Goal: Information Seeking & Learning: Learn about a topic

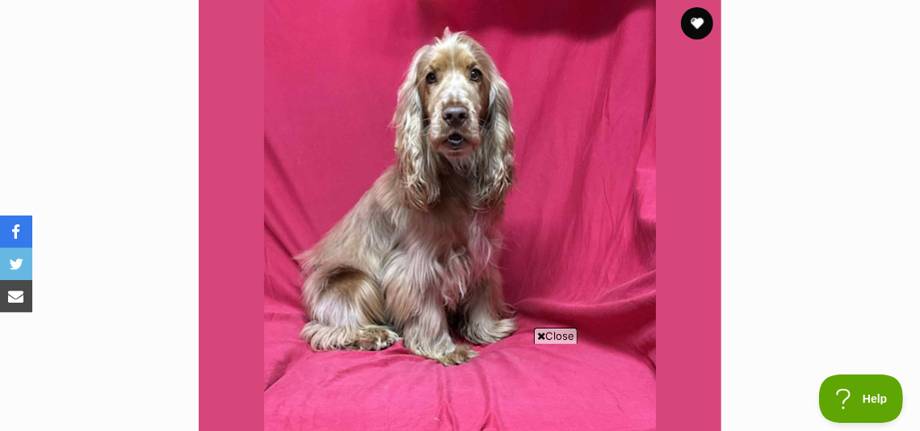
scroll to position [338, 0]
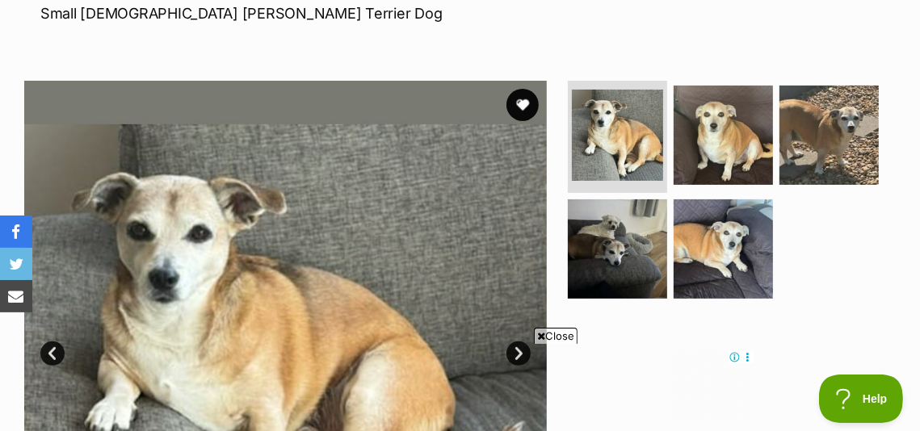
scroll to position [236, 0]
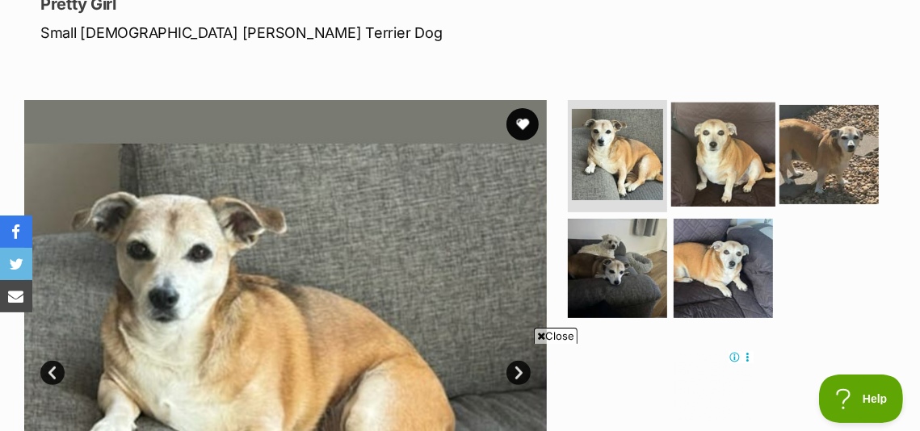
click at [704, 116] on img at bounding box center [723, 154] width 104 height 104
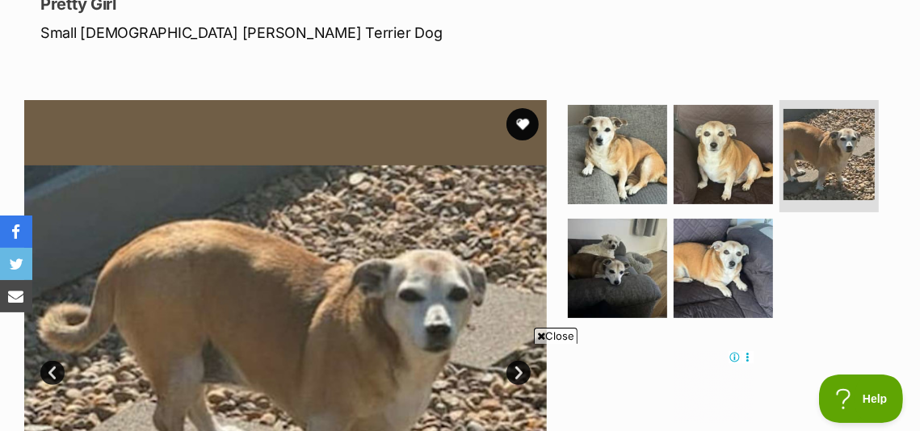
click at [539, 336] on icon at bounding box center [541, 336] width 8 height 10
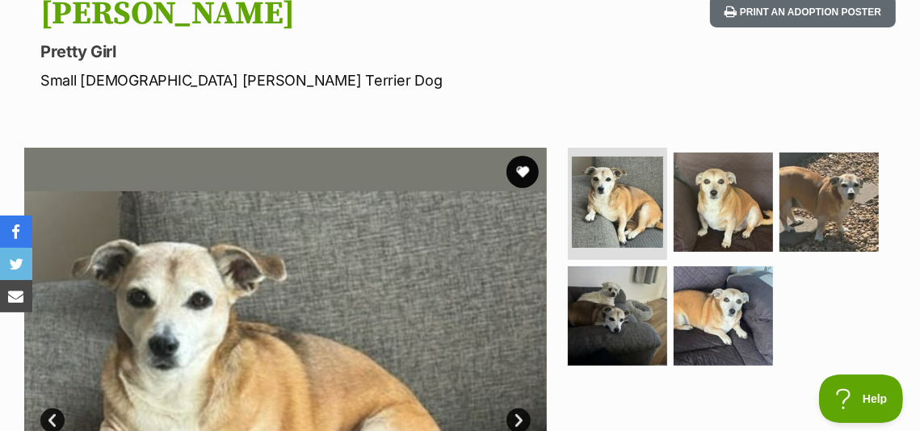
scroll to position [193, 0]
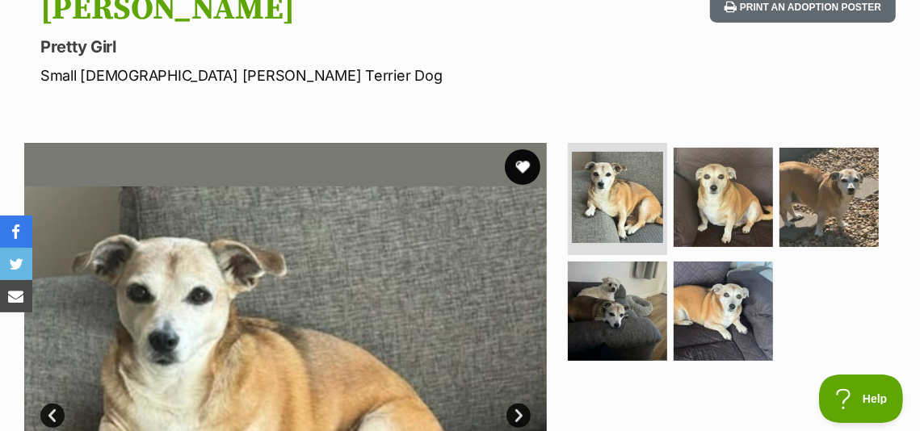
click at [517, 149] on button "favourite" at bounding box center [523, 167] width 36 height 36
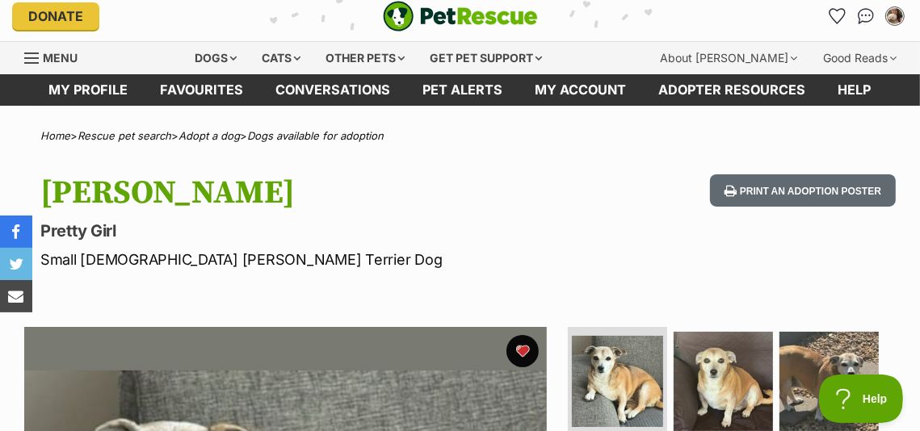
scroll to position [0, 0]
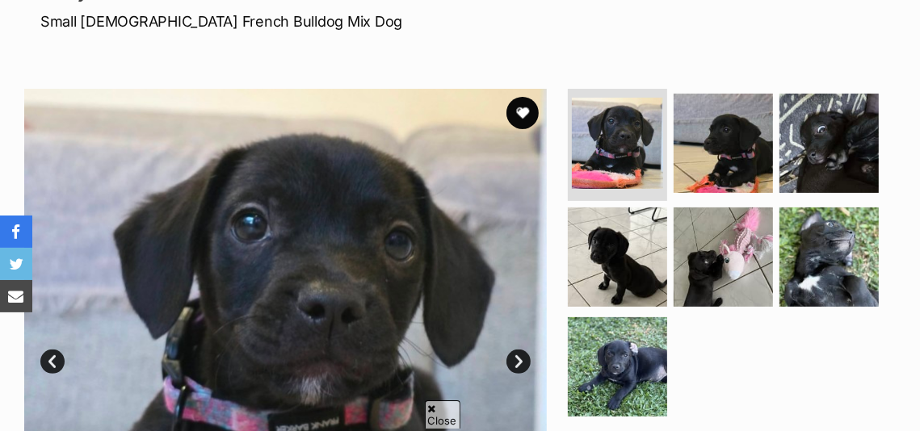
scroll to position [252, 0]
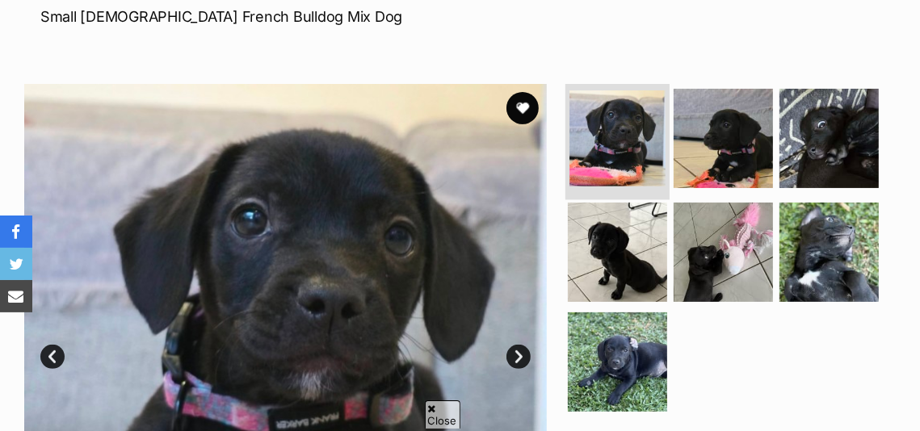
click at [645, 127] on img at bounding box center [617, 138] width 96 height 96
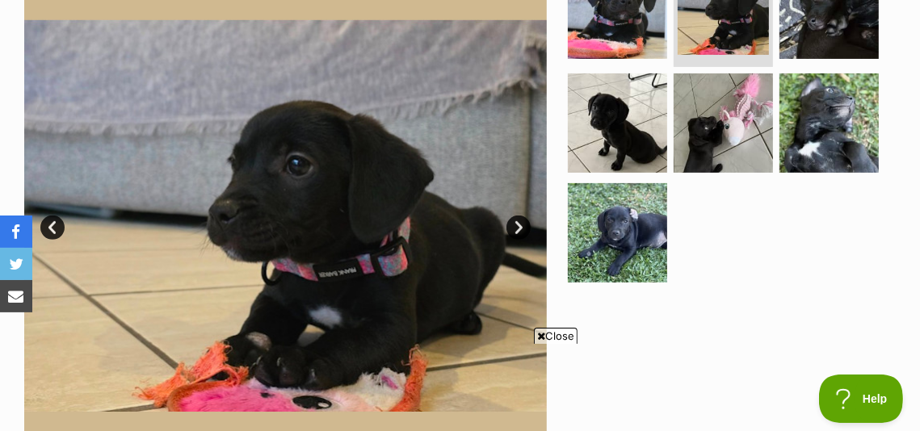
scroll to position [447, 0]
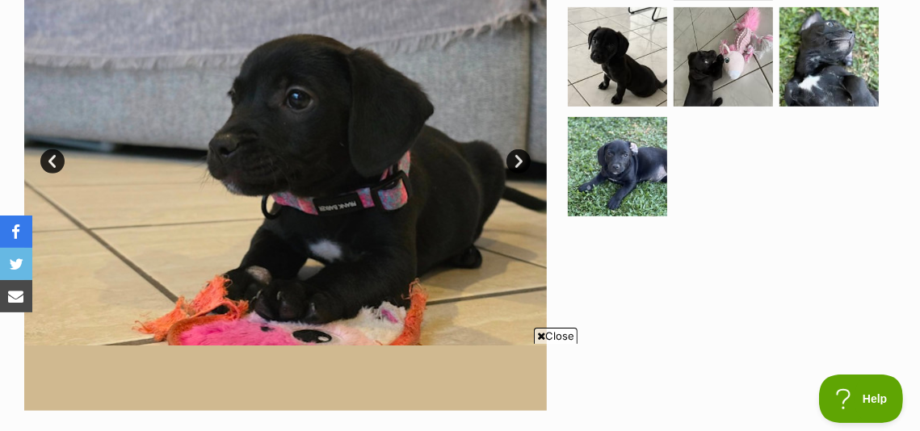
click at [517, 149] on link "Next" at bounding box center [518, 161] width 24 height 24
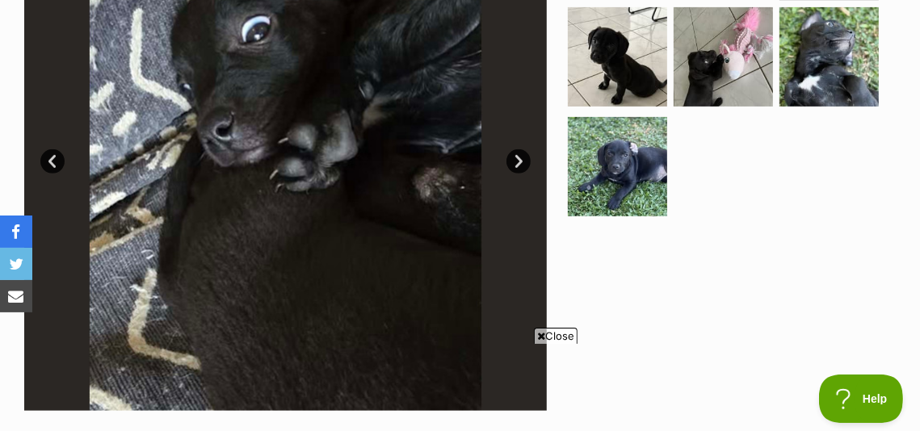
click at [517, 149] on link "Next" at bounding box center [518, 161] width 24 height 24
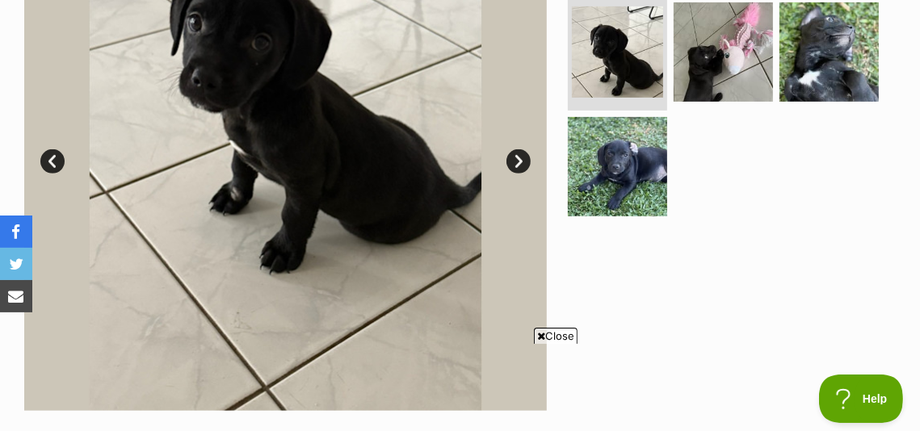
click at [517, 149] on link "Next" at bounding box center [518, 161] width 24 height 24
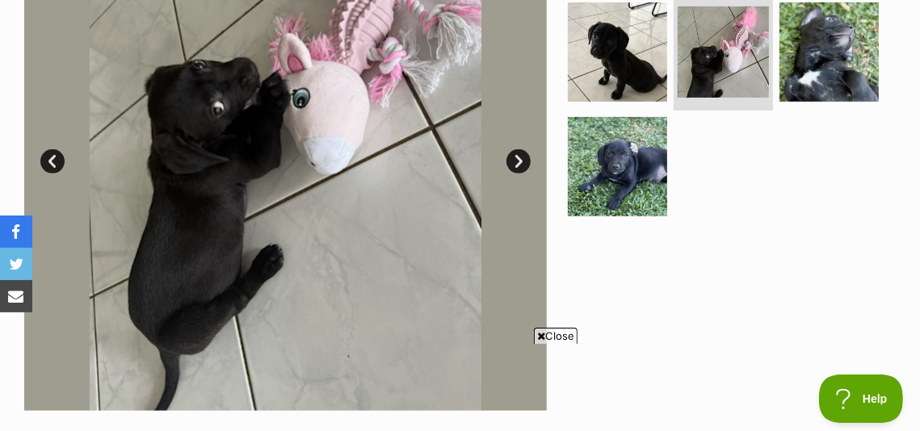
click at [517, 149] on link "Next" at bounding box center [518, 161] width 24 height 24
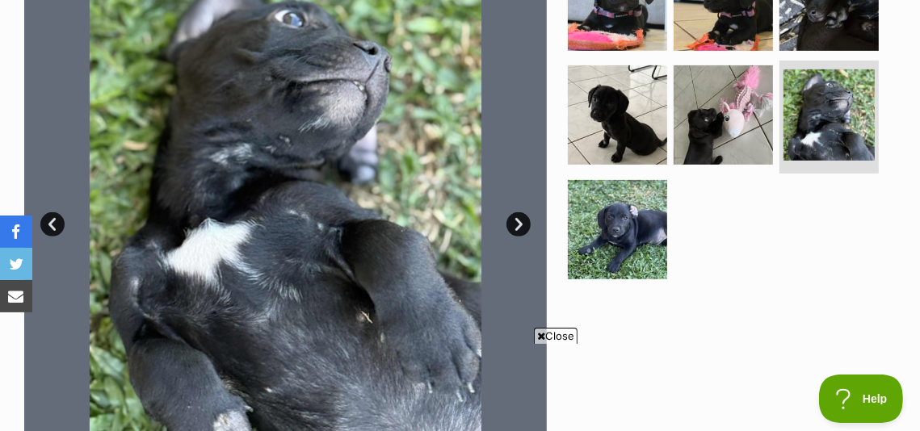
scroll to position [376, 0]
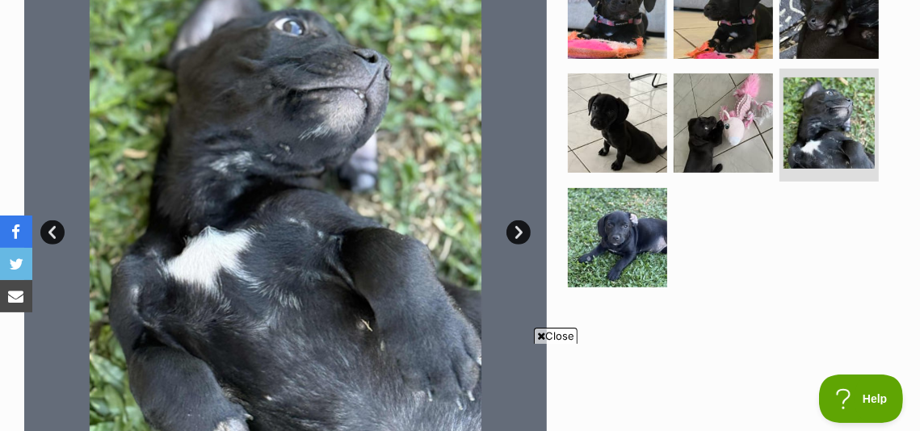
click at [517, 220] on link "Next" at bounding box center [518, 232] width 24 height 24
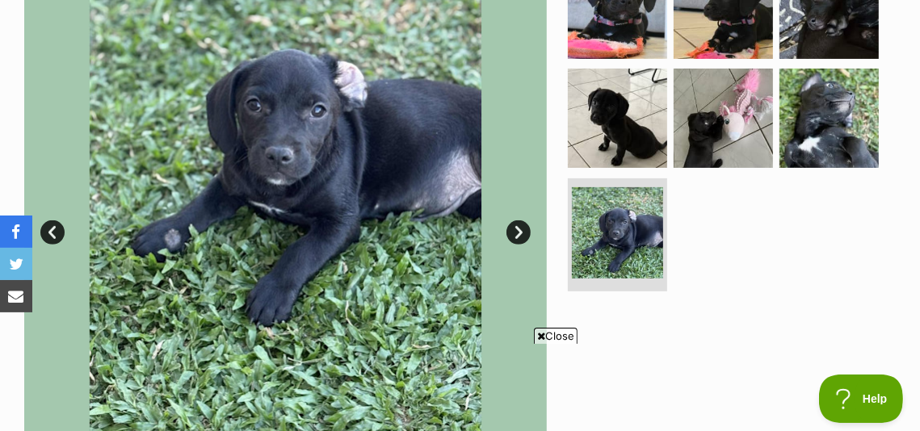
click at [517, 220] on link "Next" at bounding box center [518, 232] width 24 height 24
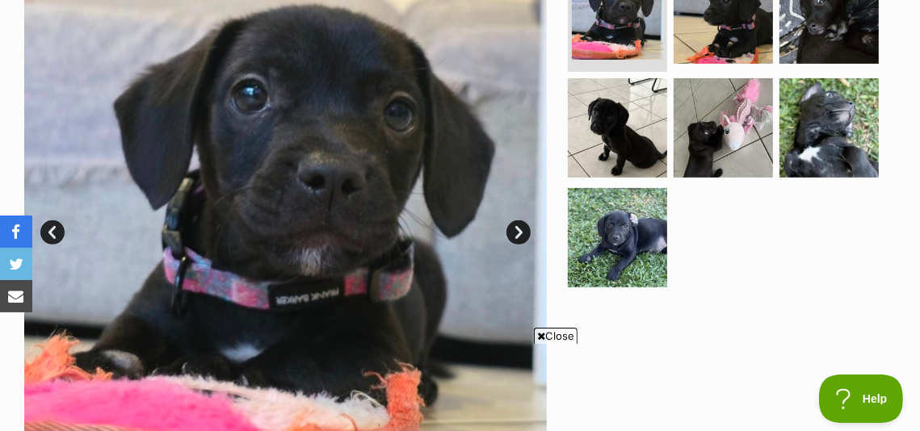
click at [517, 220] on link "Next" at bounding box center [518, 232] width 24 height 24
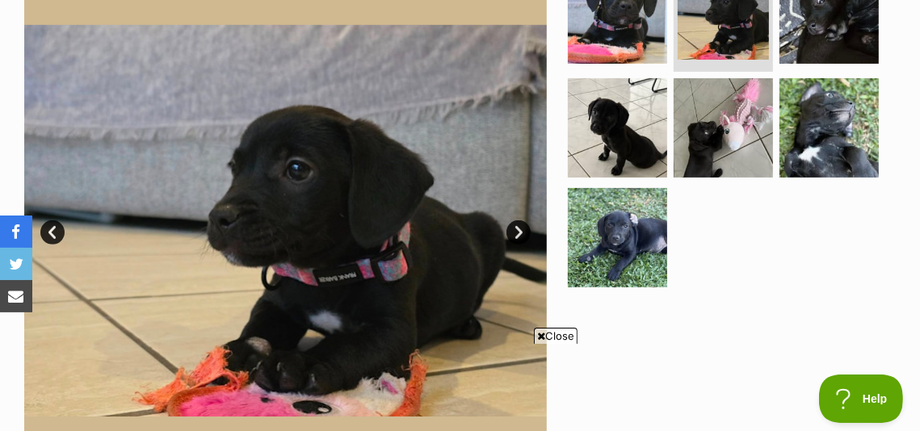
click at [517, 220] on link "Next" at bounding box center [518, 232] width 24 height 24
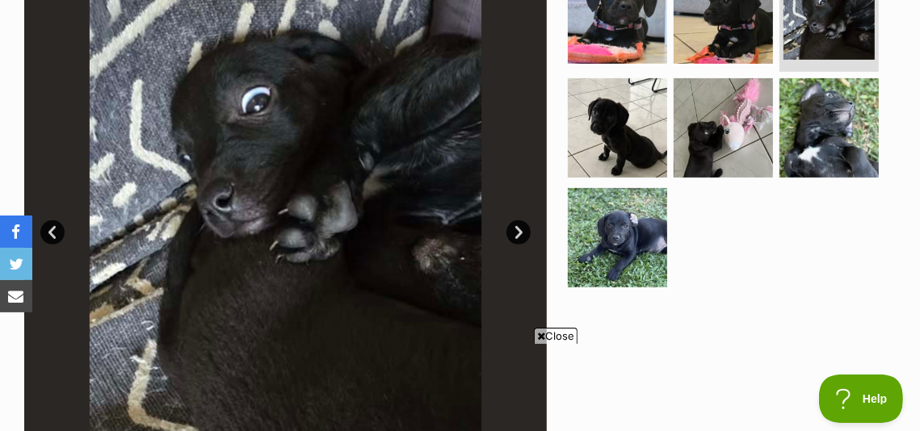
click at [517, 220] on link "Next" at bounding box center [518, 232] width 24 height 24
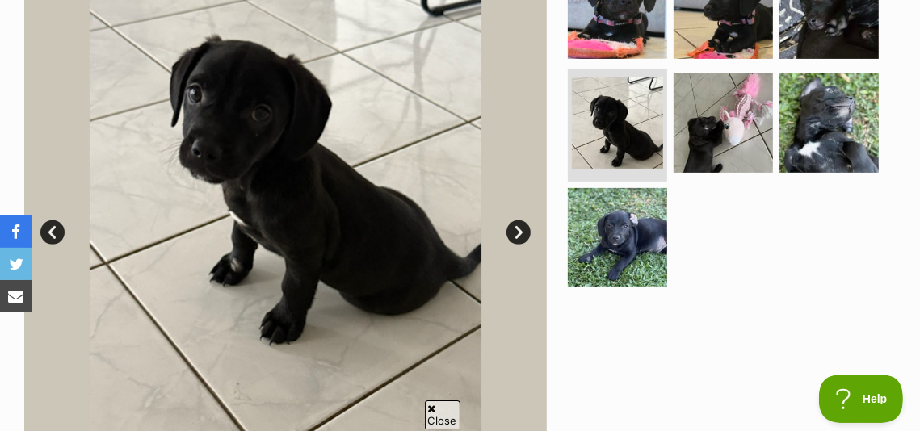
click at [517, 220] on link "Next" at bounding box center [518, 232] width 24 height 24
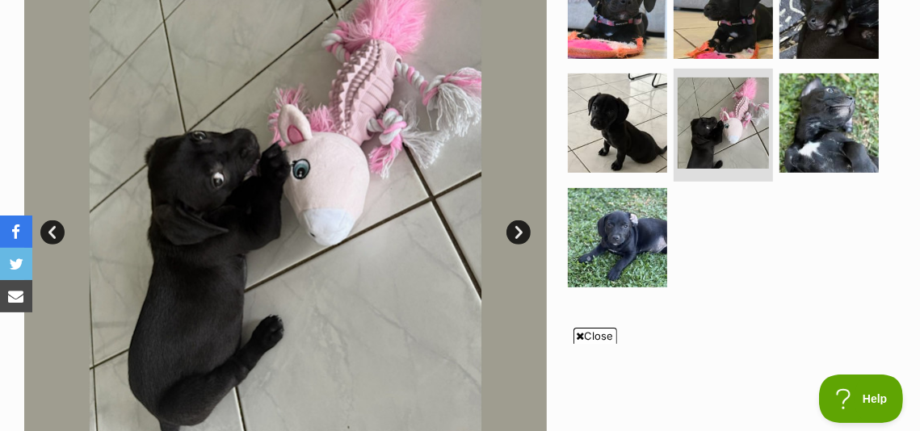
click at [517, 220] on link "Next" at bounding box center [518, 232] width 24 height 24
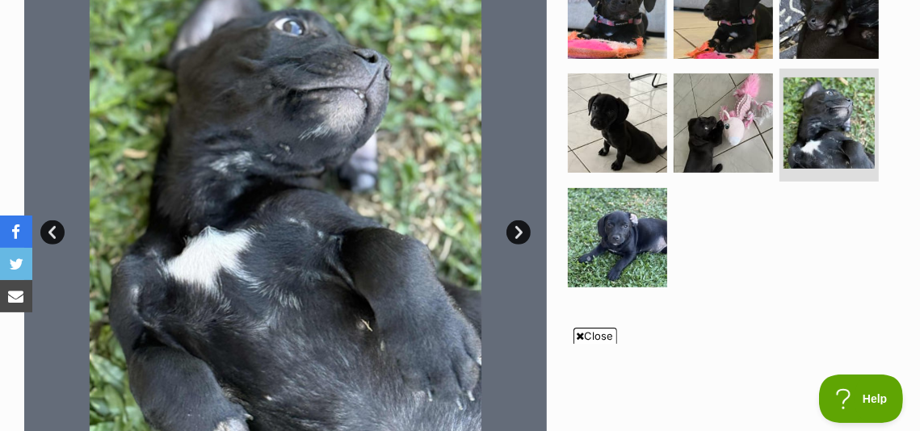
click at [517, 220] on link "Next" at bounding box center [518, 232] width 24 height 24
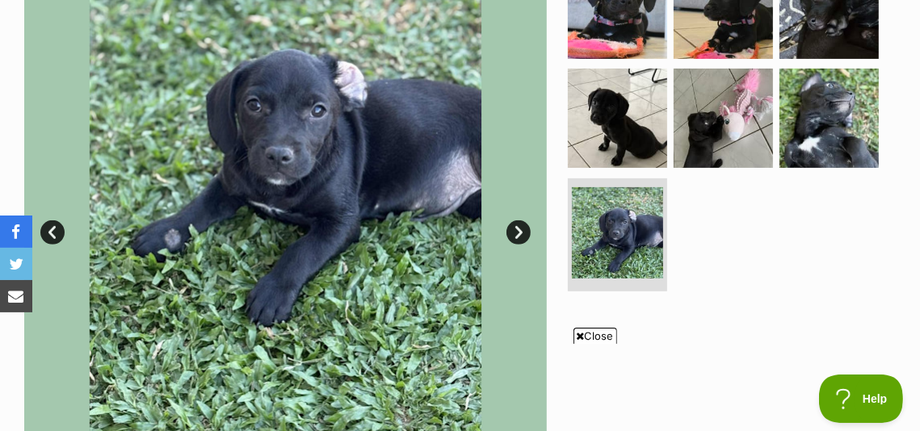
click at [517, 220] on link "Next" at bounding box center [518, 232] width 24 height 24
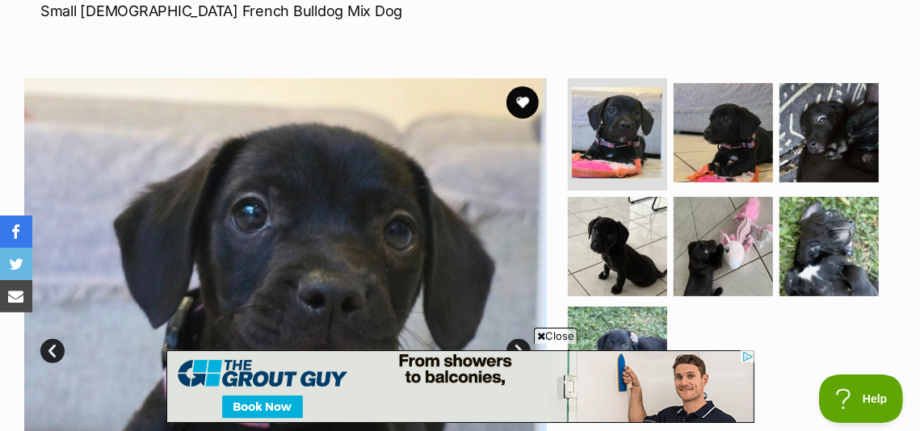
scroll to position [249, 0]
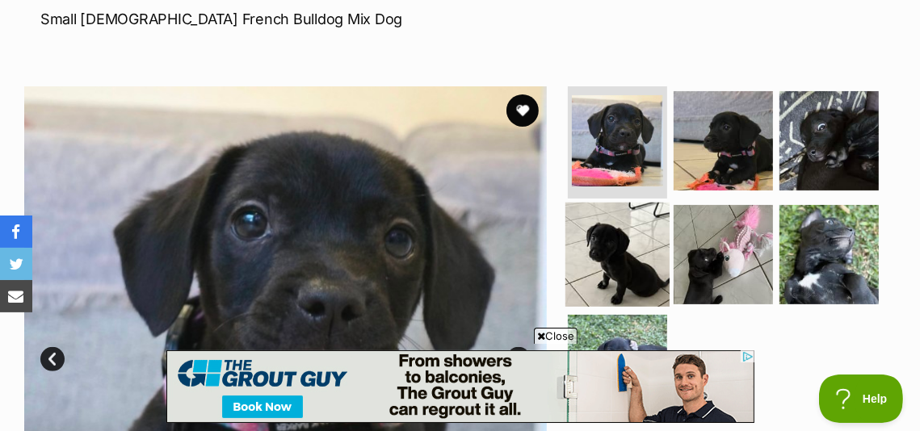
click at [614, 229] on img at bounding box center [617, 255] width 104 height 104
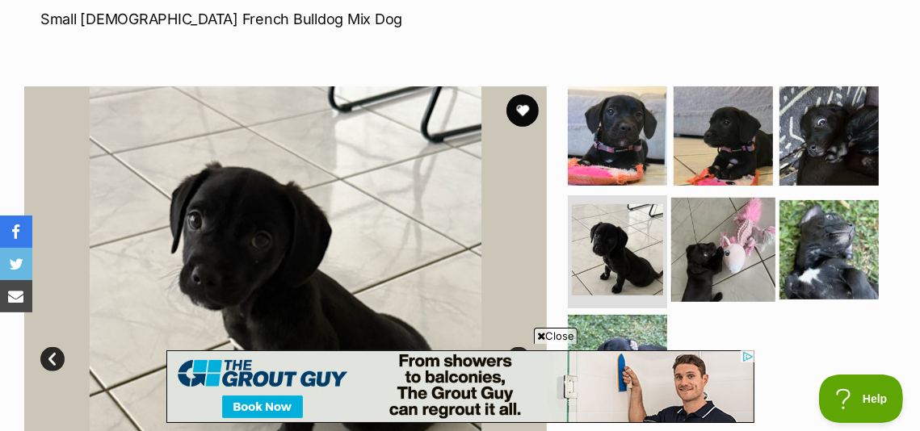
click at [692, 212] on img at bounding box center [723, 250] width 104 height 104
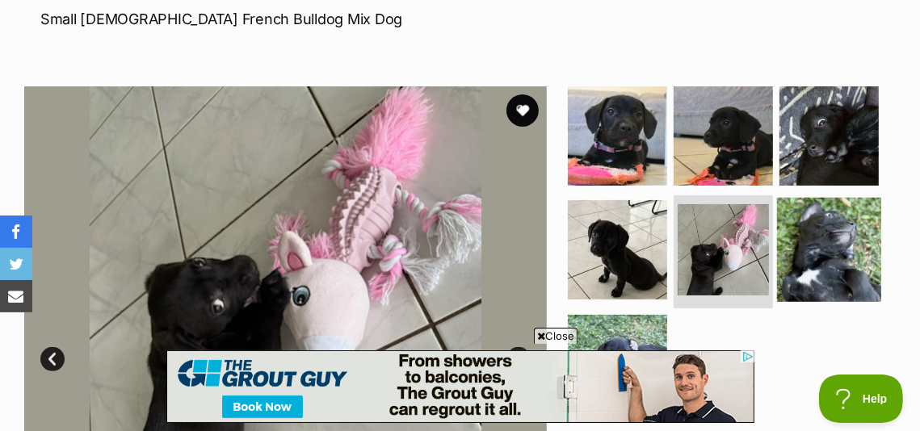
click at [827, 208] on img at bounding box center [829, 250] width 104 height 104
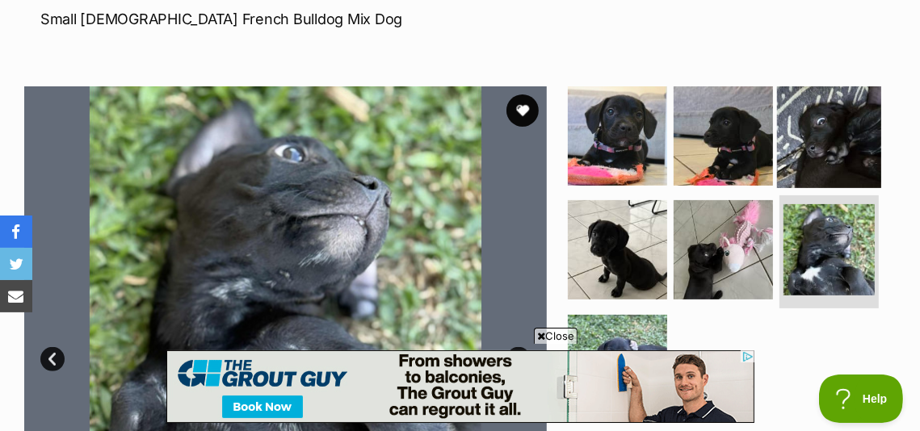
click at [840, 129] on img at bounding box center [829, 135] width 104 height 104
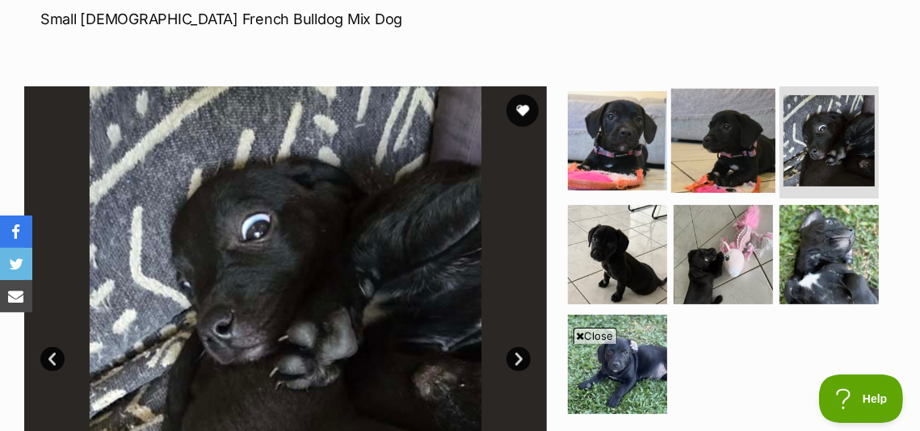
click at [726, 126] on img at bounding box center [723, 140] width 104 height 104
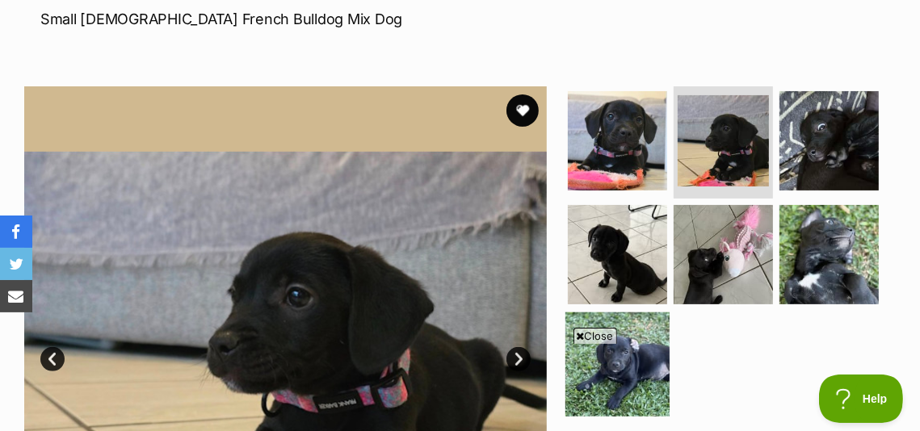
click at [634, 317] on img at bounding box center [617, 364] width 104 height 104
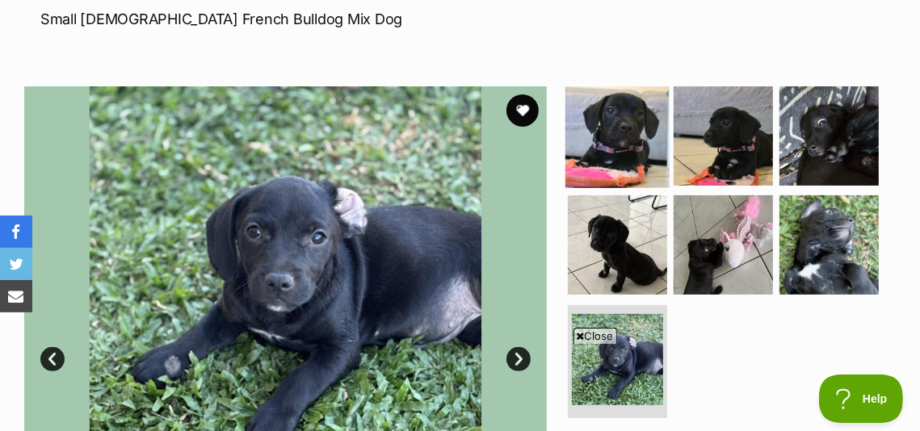
click at [611, 157] on img at bounding box center [617, 135] width 104 height 104
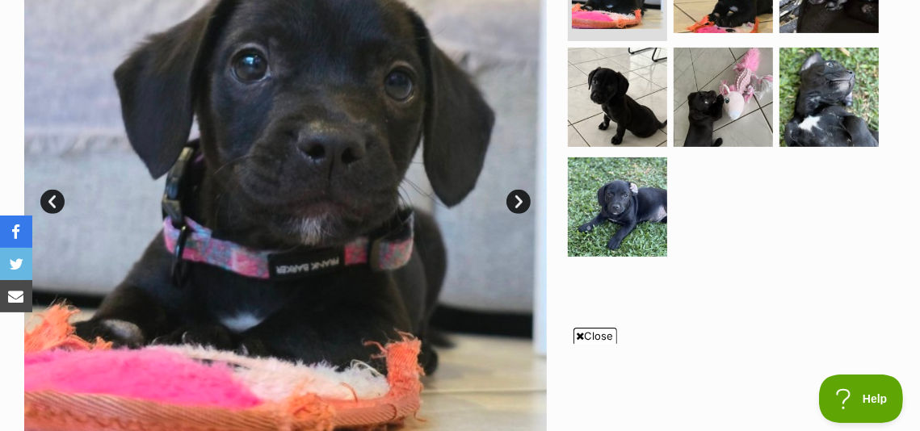
scroll to position [402, 0]
